Goal: Transaction & Acquisition: Purchase product/service

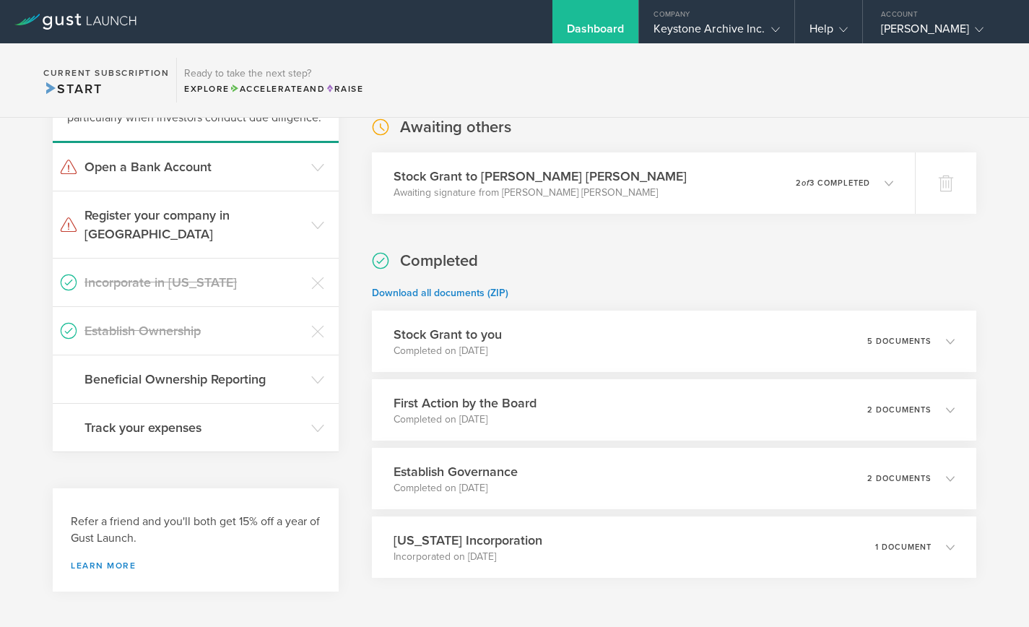
scroll to position [381, 0]
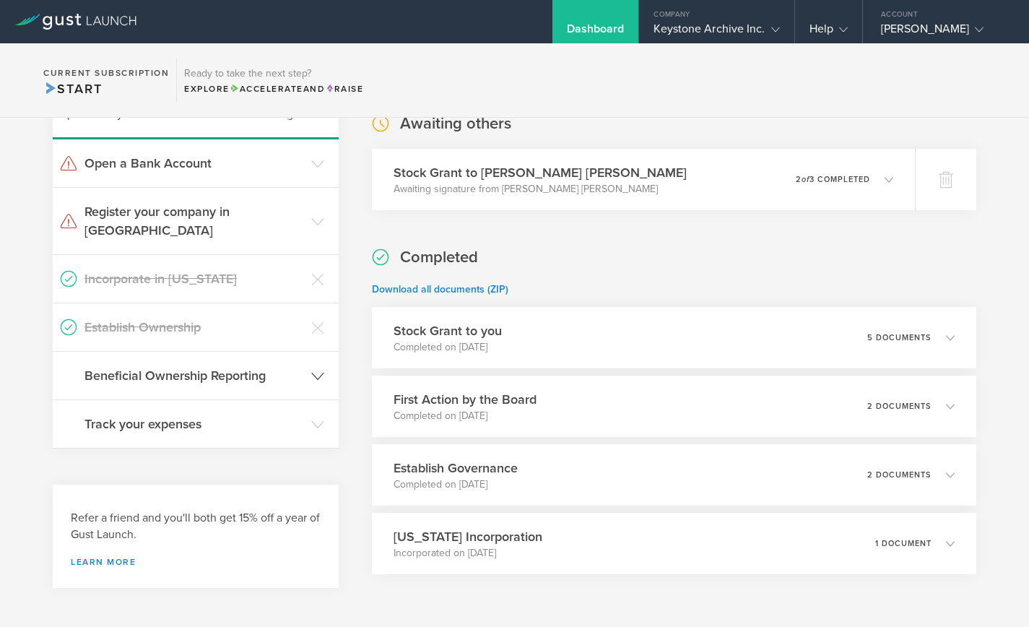
click at [269, 366] on h3 "Beneficial Ownership Reporting" at bounding box center [195, 375] width 220 height 19
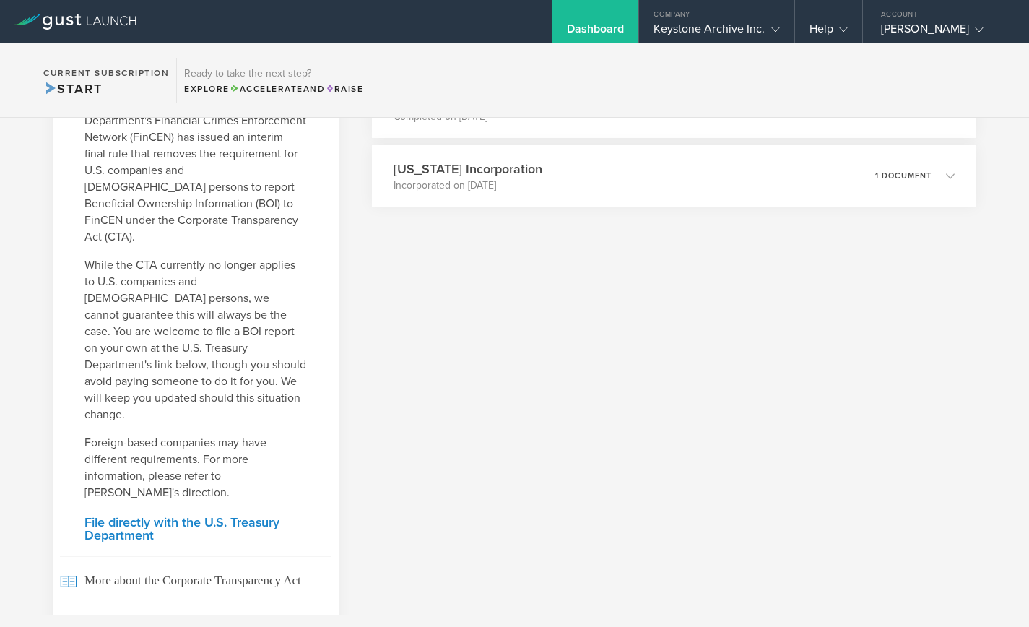
scroll to position [752, 0]
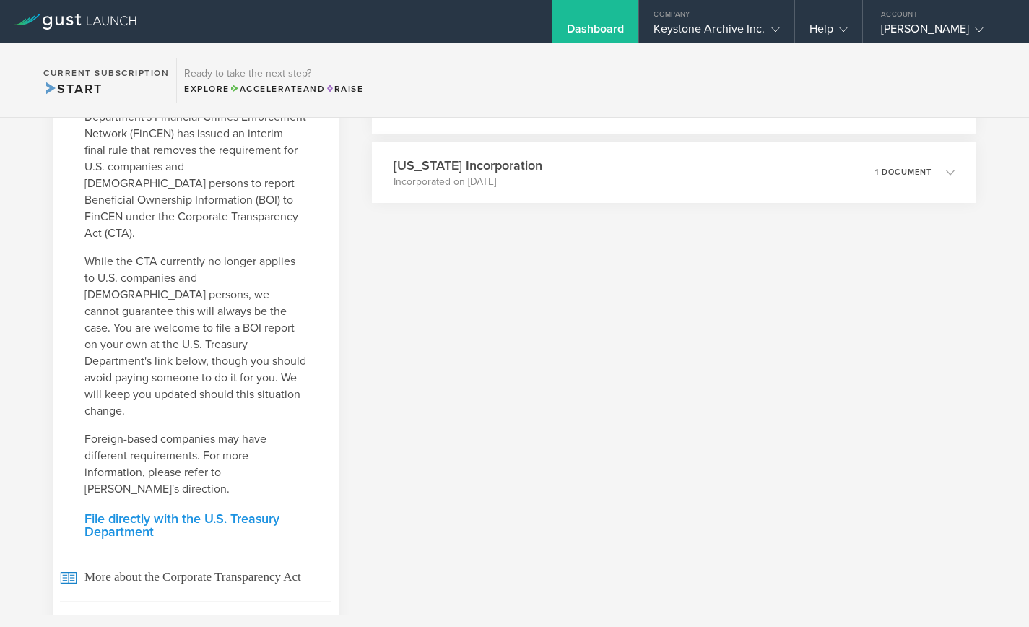
click at [233, 512] on link "File directly with the U.S. Treasury Department" at bounding box center [196, 525] width 222 height 26
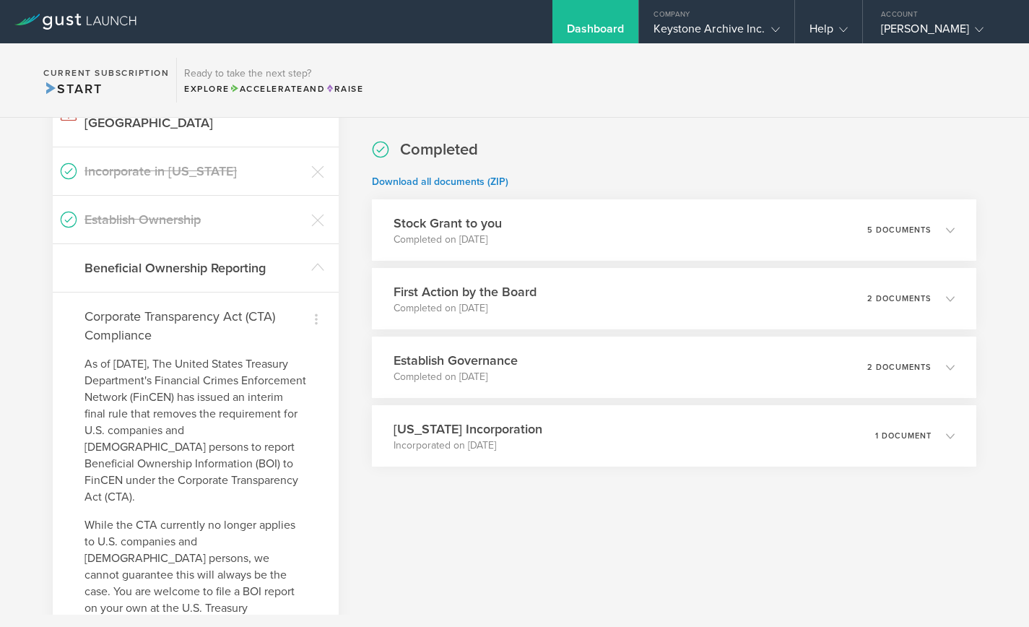
scroll to position [378, 0]
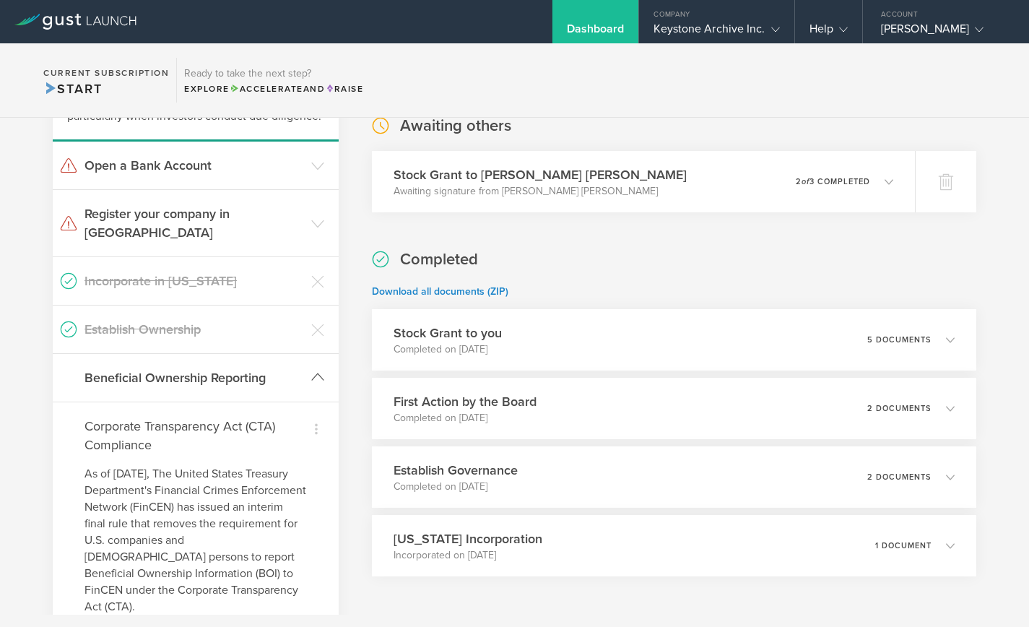
click at [310, 354] on header "Beneficial Ownership Reporting" at bounding box center [196, 378] width 286 height 48
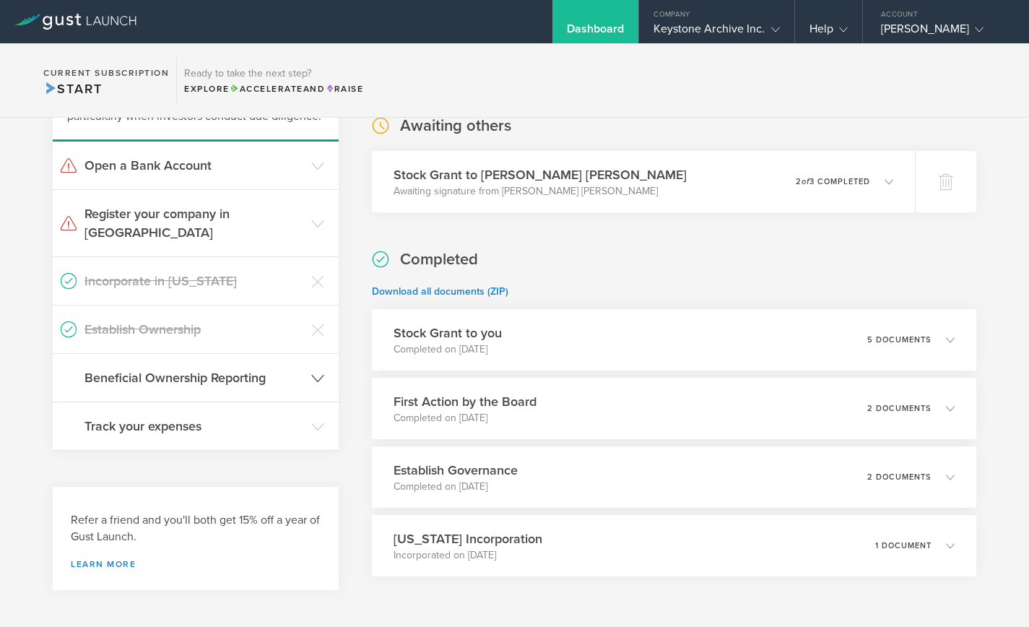
click at [310, 354] on header "Beneficial Ownership Reporting" at bounding box center [196, 378] width 286 height 48
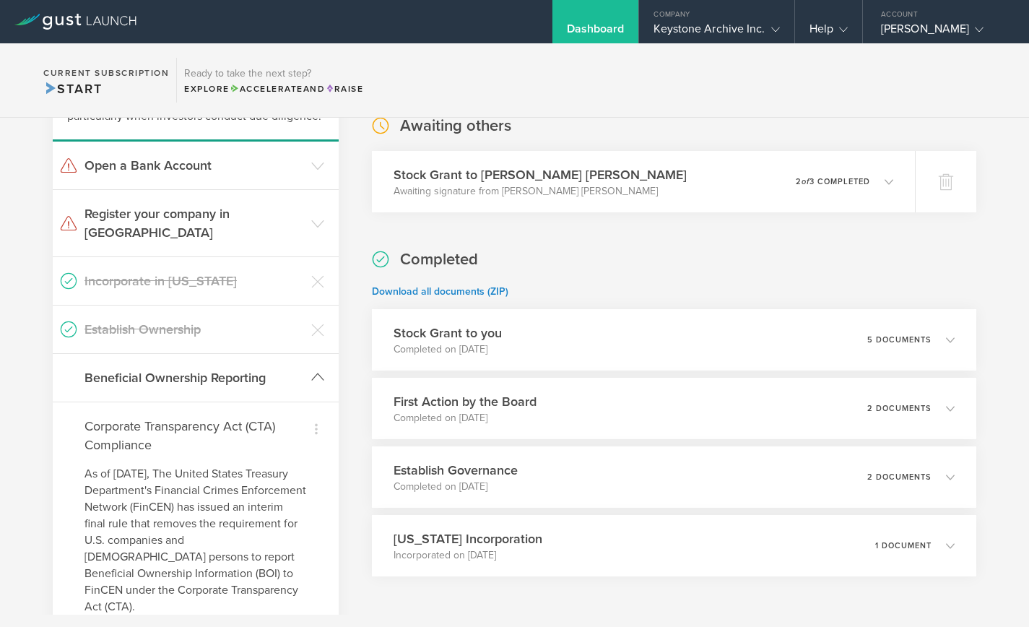
click at [310, 354] on header "Beneficial Ownership Reporting" at bounding box center [196, 378] width 286 height 48
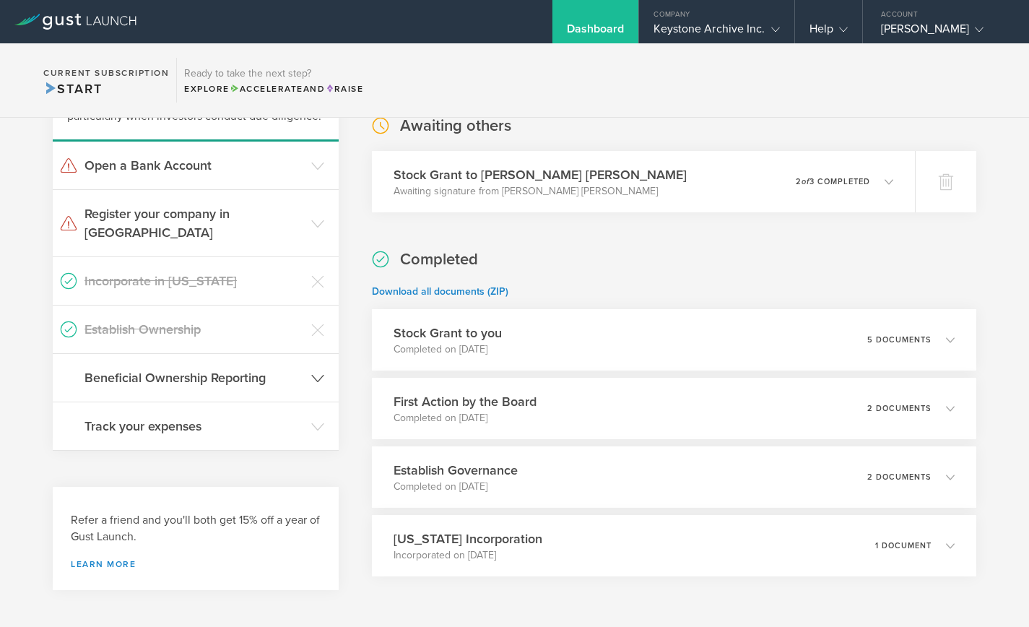
click at [310, 354] on header "Beneficial Ownership Reporting" at bounding box center [196, 378] width 286 height 48
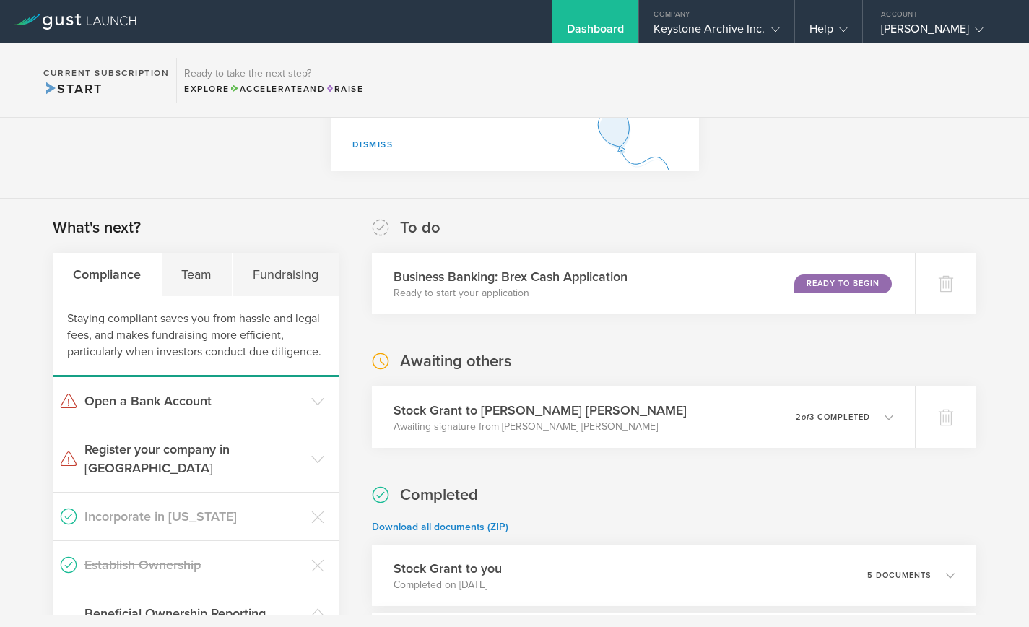
scroll to position [98, 0]
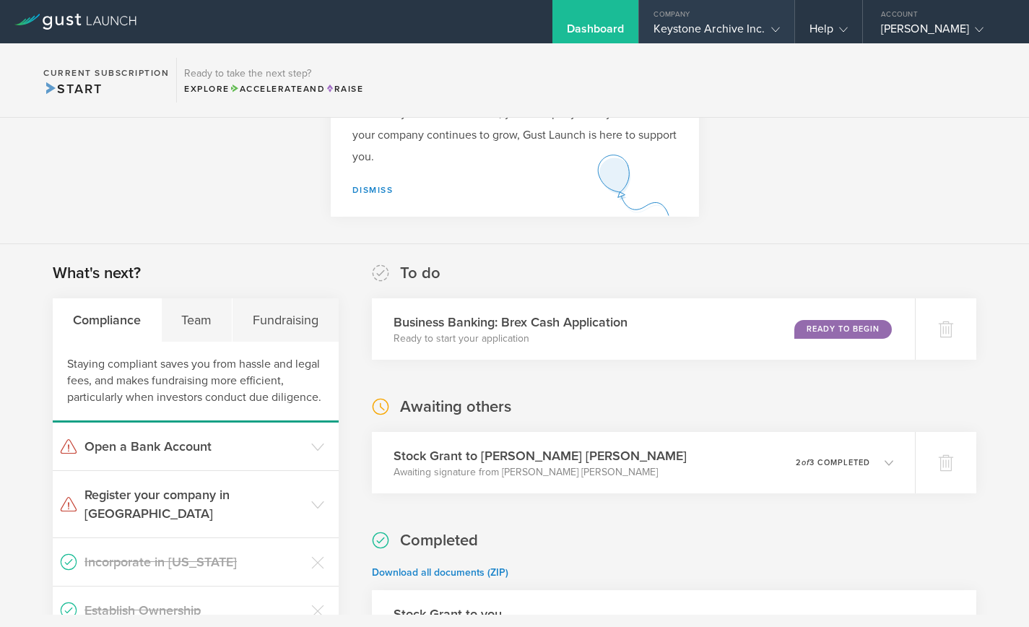
click at [718, 25] on div "Keystone Archive Inc." at bounding box center [717, 33] width 126 height 22
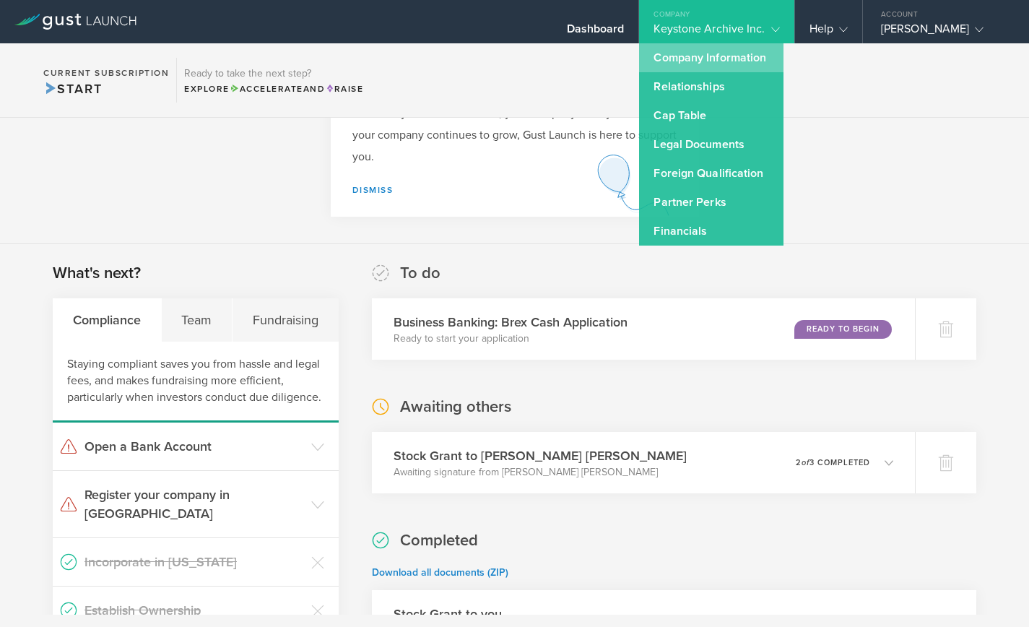
click at [708, 65] on link "Company Information" at bounding box center [711, 57] width 144 height 29
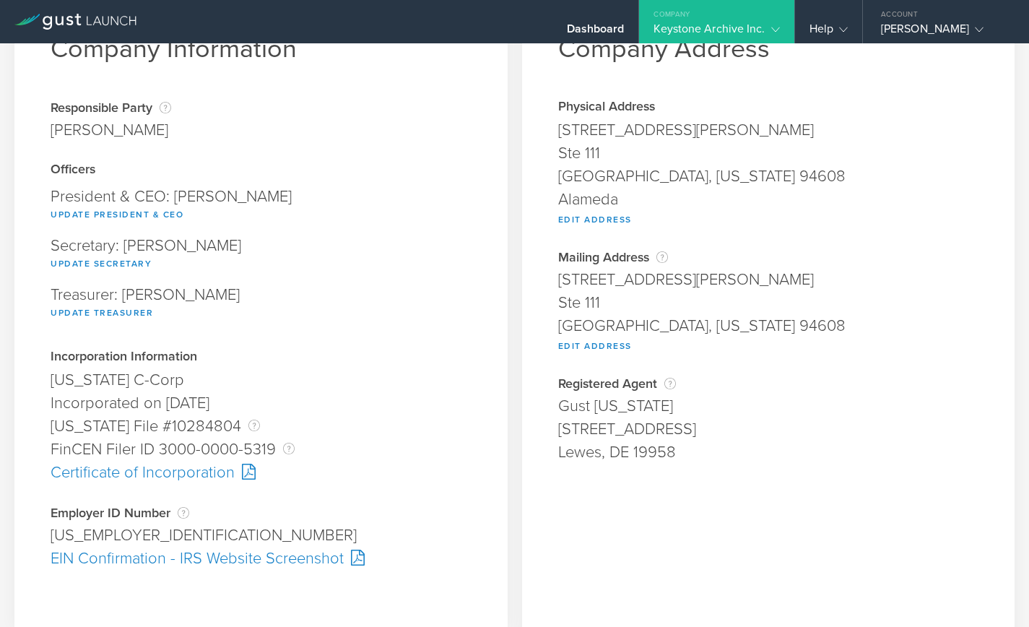
scroll to position [79, 0]
click at [79, 527] on div "[US_EMPLOYER_IDENTIFICATION_NUMBER]" at bounding box center [261, 533] width 421 height 23
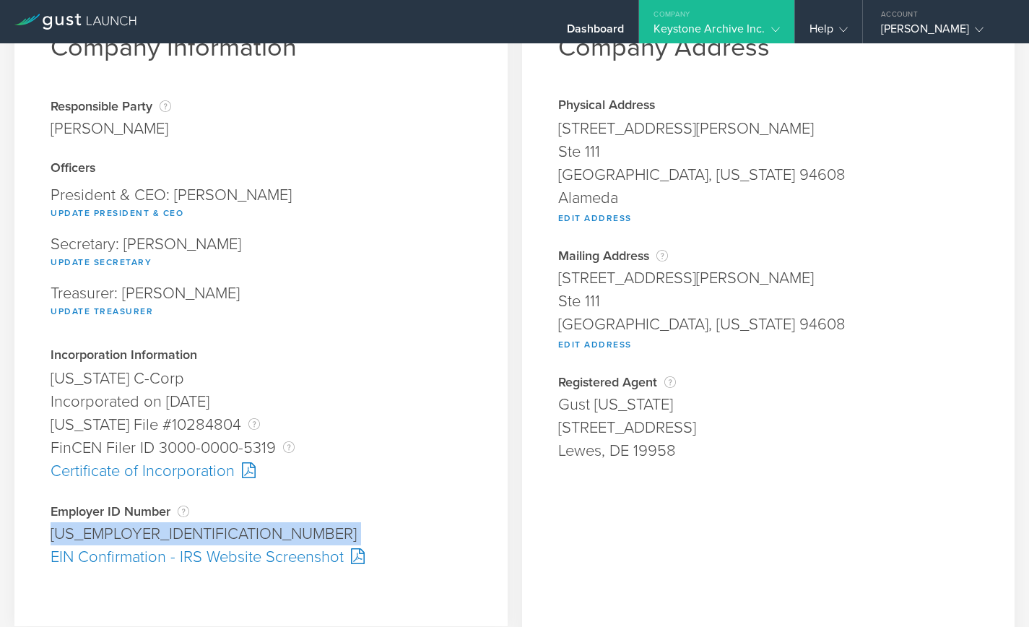
click at [79, 527] on div "[US_EMPLOYER_IDENTIFICATION_NUMBER]" at bounding box center [261, 533] width 421 height 23
copy div "[US_EMPLOYER_IDENTIFICATION_NUMBER] Pending"
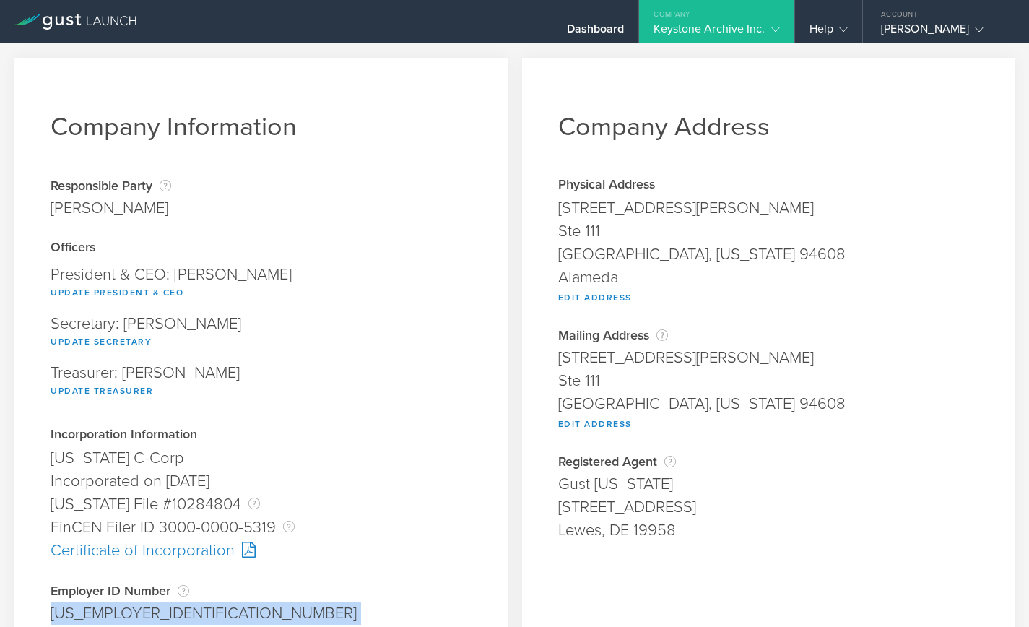
click at [108, 28] on icon at bounding box center [75, 22] width 122 height 16
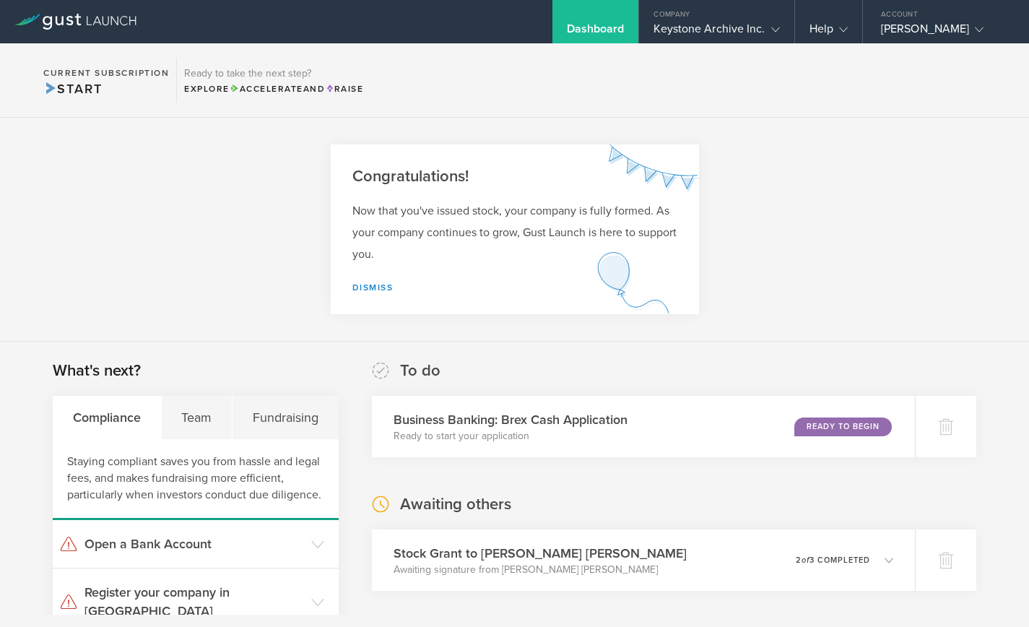
scroll to position [261, 0]
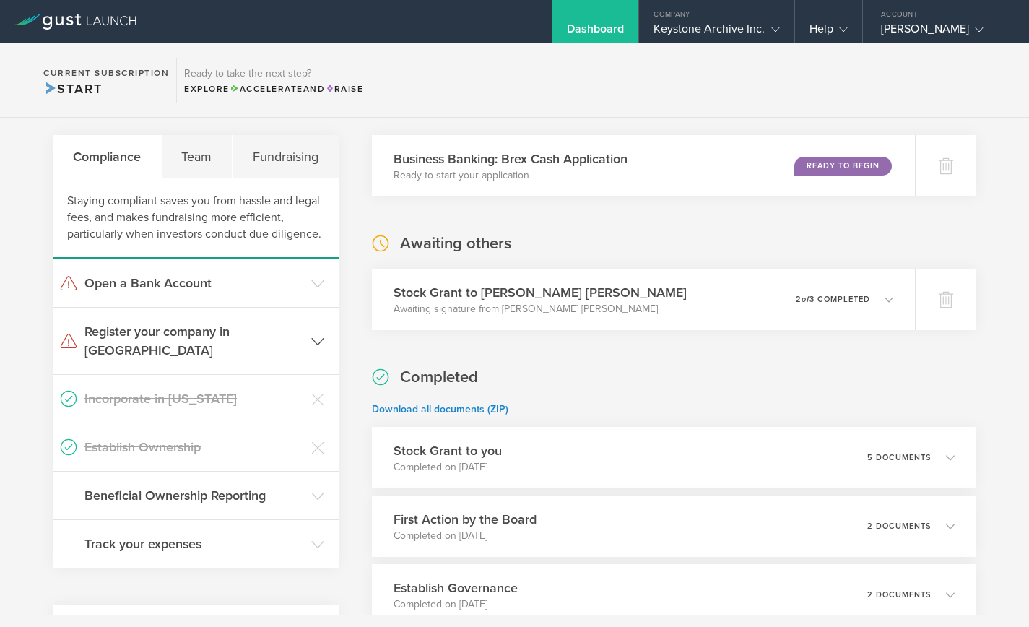
click at [316, 335] on icon at bounding box center [317, 341] width 13 height 13
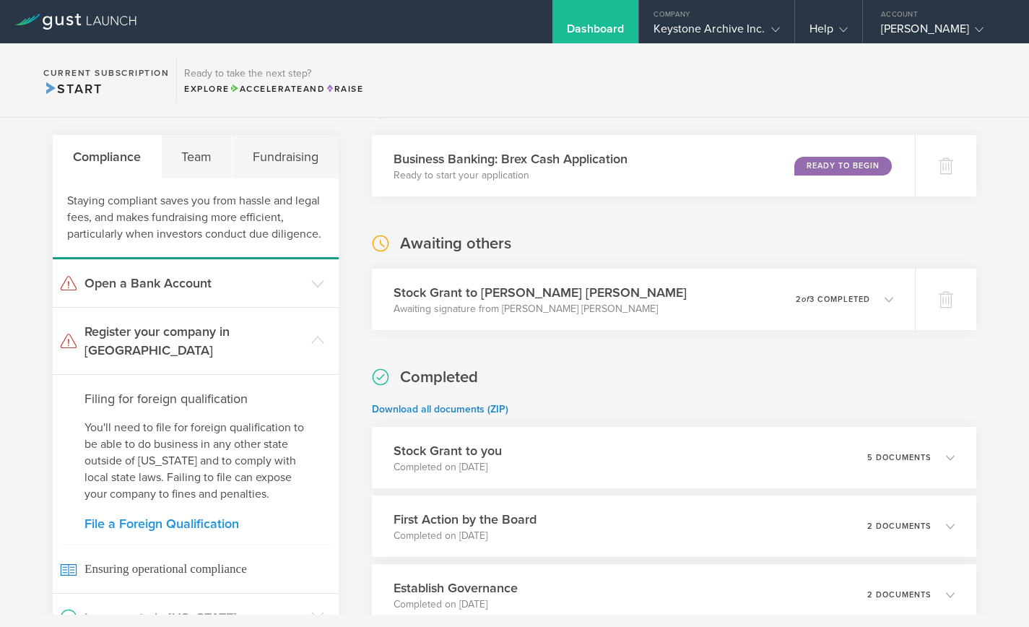
click at [206, 517] on link "File a Foreign Qualification" at bounding box center [196, 523] width 222 height 13
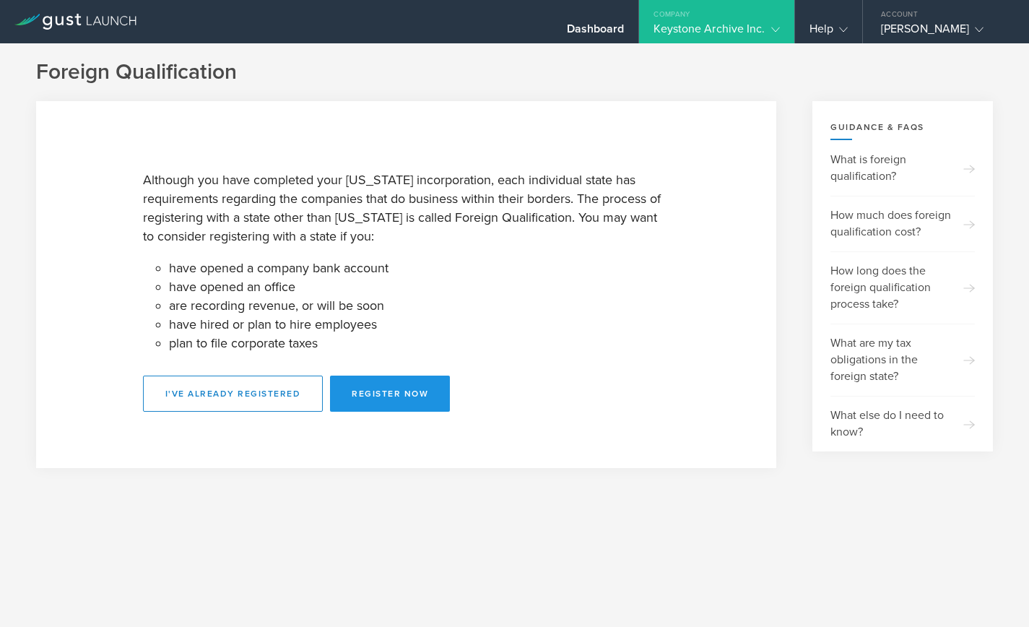
click at [378, 404] on button "Register Now" at bounding box center [390, 394] width 120 height 36
select select "CA"
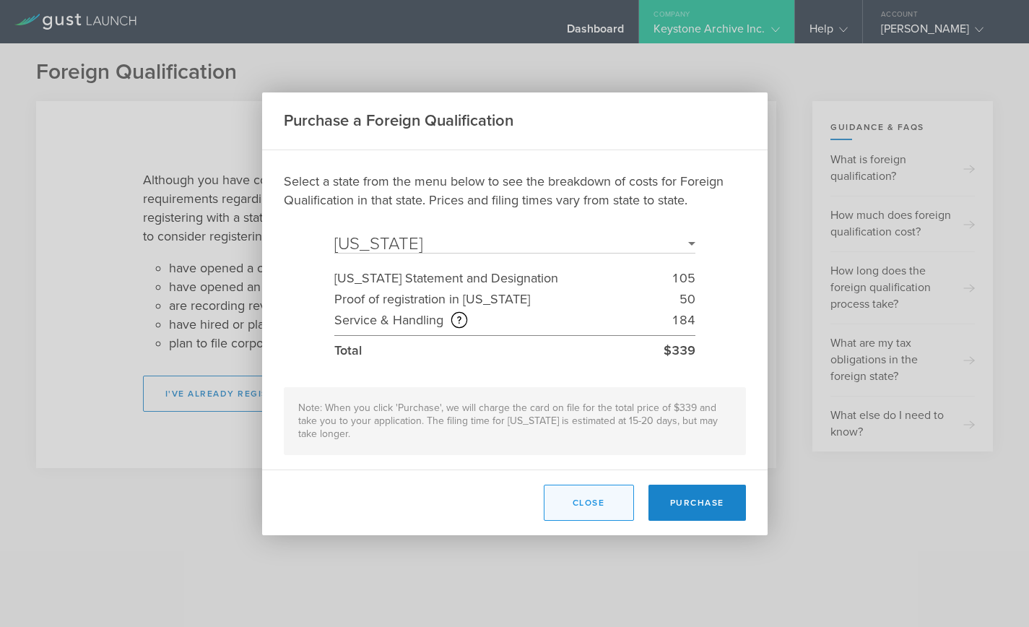
click at [607, 510] on button "Close" at bounding box center [589, 503] width 90 height 36
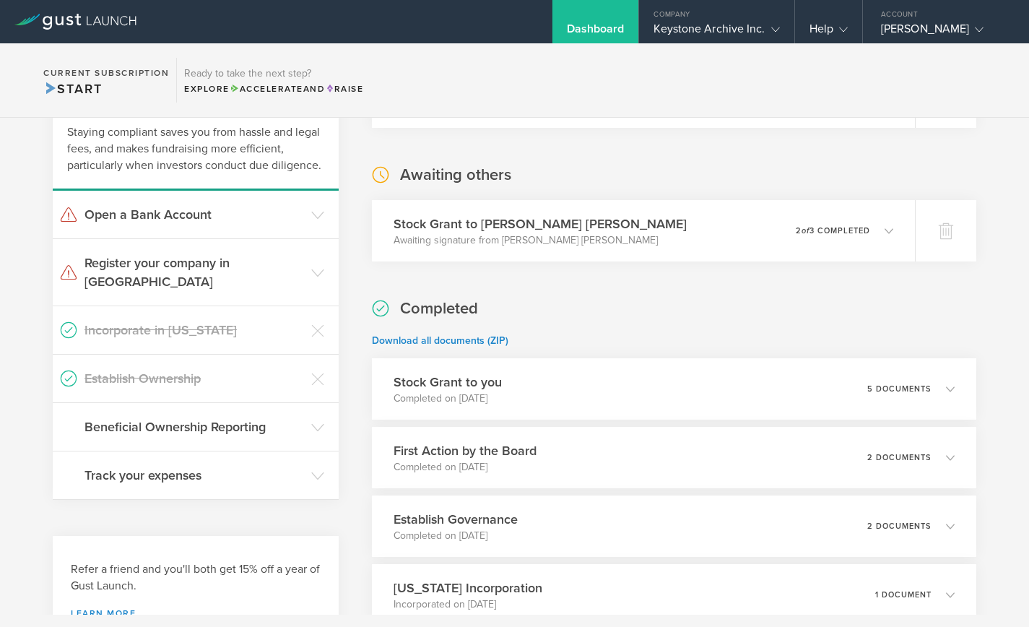
scroll to position [333, 0]
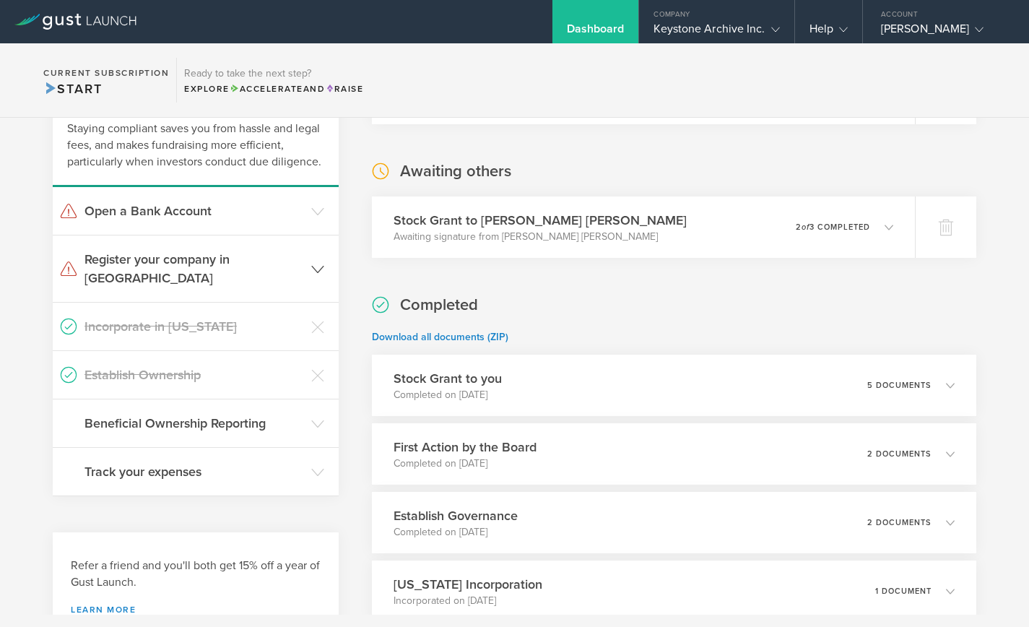
click at [326, 276] on header "Register your company in [GEOGRAPHIC_DATA]" at bounding box center [196, 268] width 286 height 66
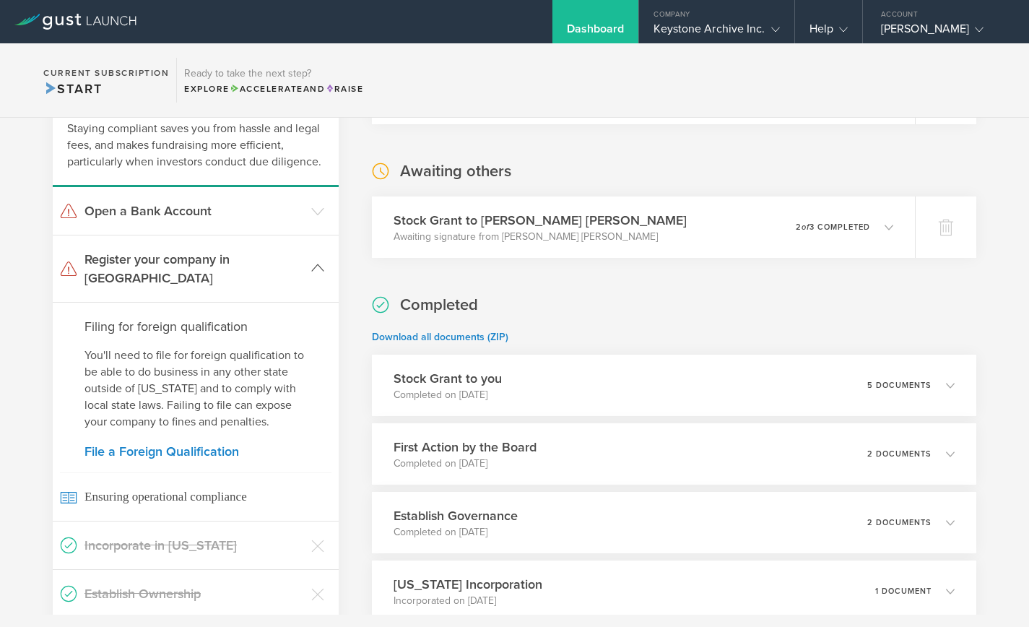
click at [326, 276] on header "Register your company in [GEOGRAPHIC_DATA]" at bounding box center [196, 268] width 286 height 66
